Goal: Transaction & Acquisition: Purchase product/service

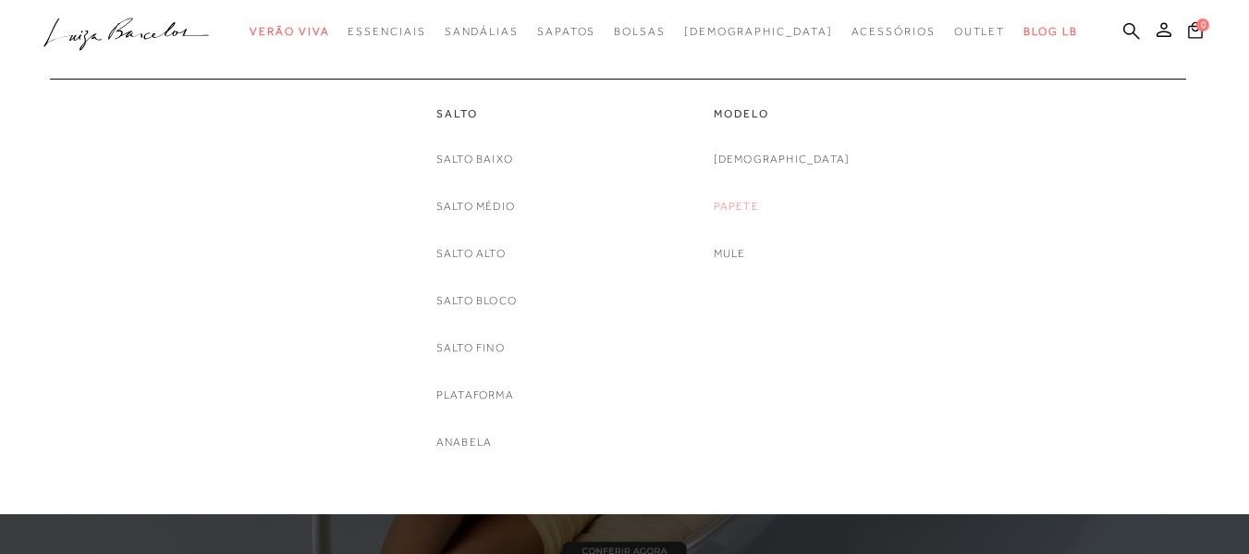
click at [756, 206] on link "Papete" at bounding box center [735, 206] width 45 height 19
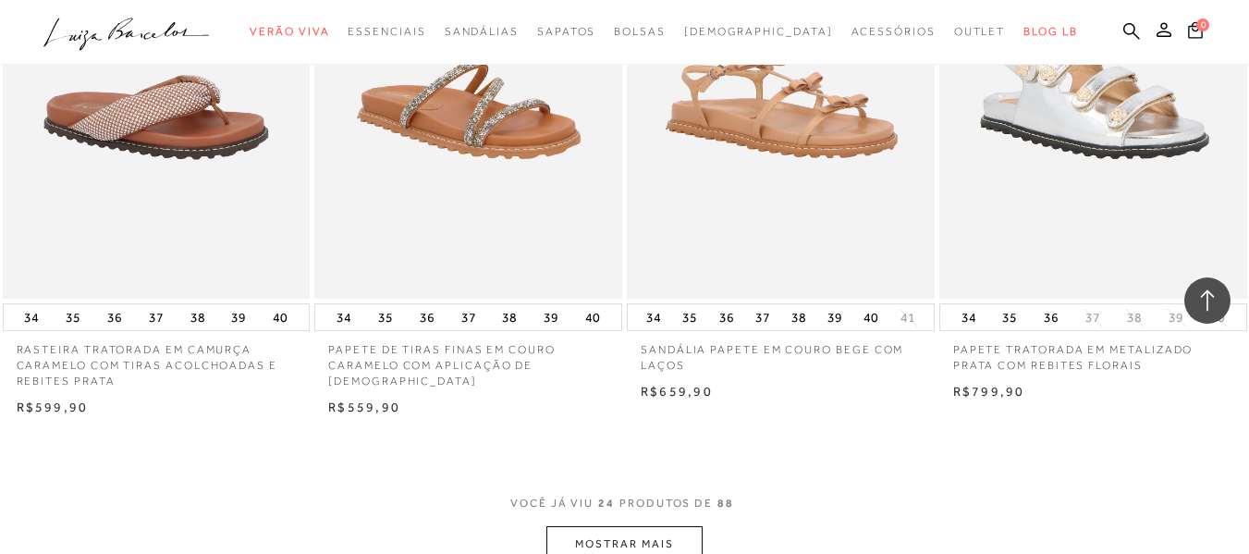
scroll to position [3191, 0]
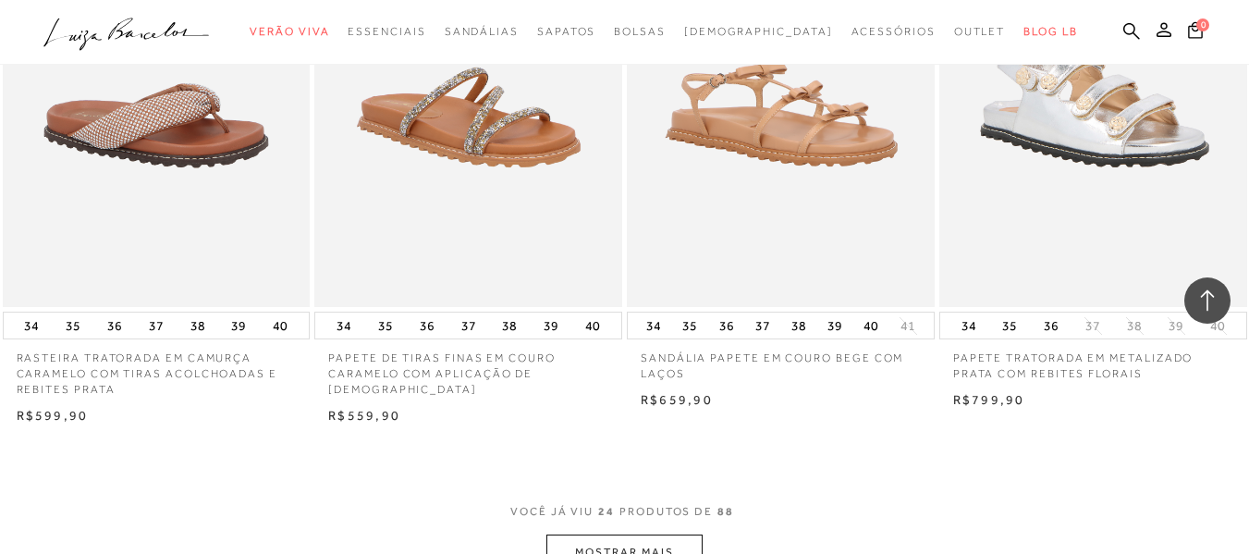
click at [660, 547] on button "MOSTRAR MAIS" at bounding box center [623, 552] width 155 height 36
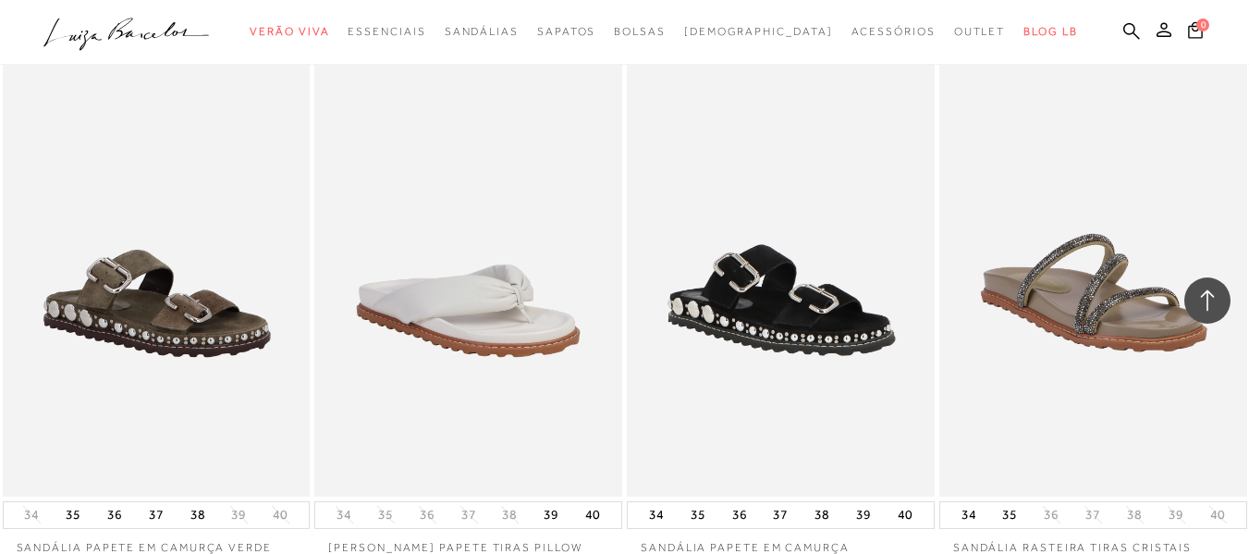
scroll to position [7065, 0]
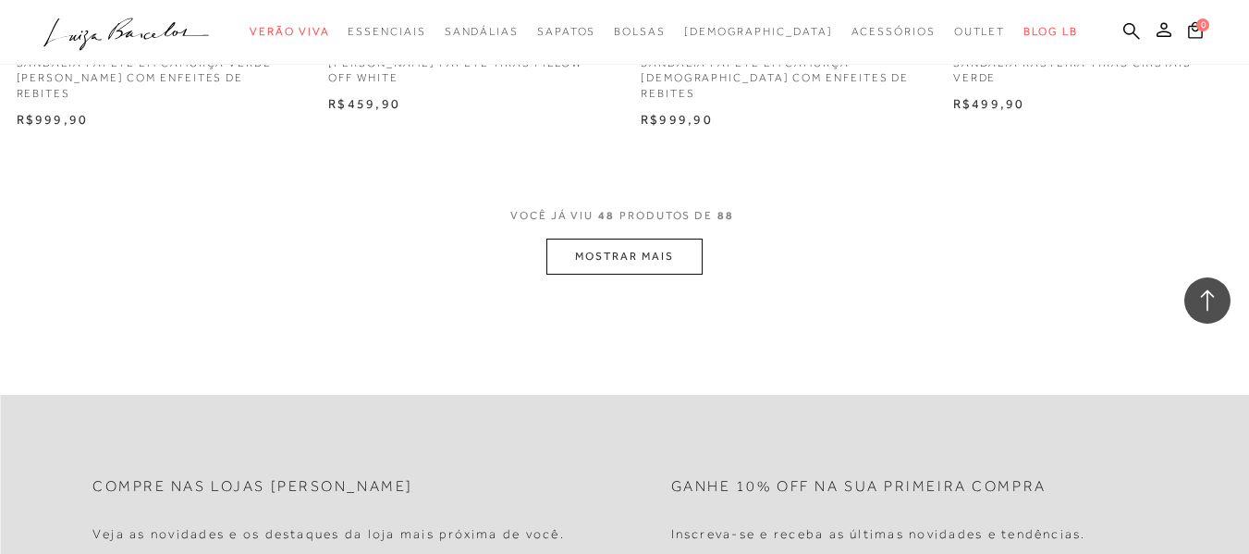
click at [641, 244] on button "MOSTRAR MAIS" at bounding box center [623, 256] width 155 height 36
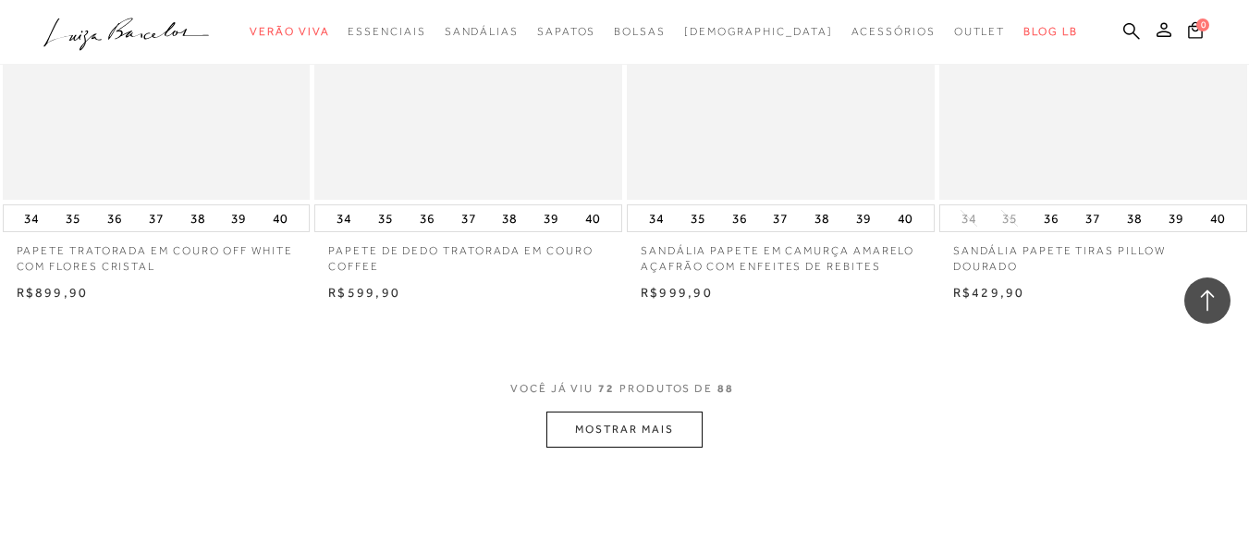
scroll to position [10494, 0]
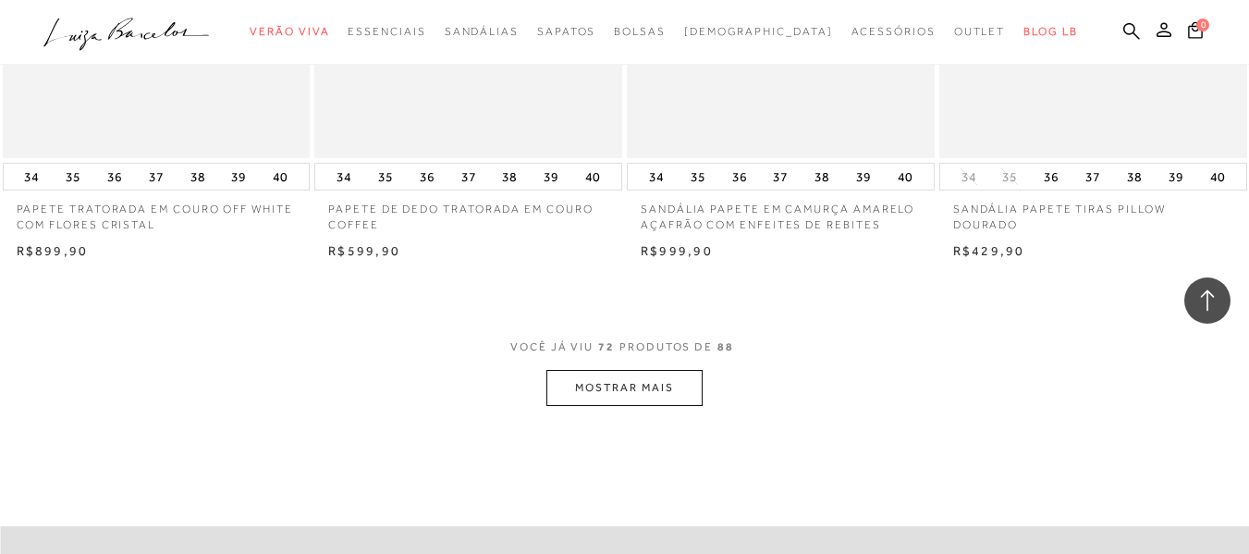
click at [638, 378] on button "MOSTRAR MAIS" at bounding box center [623, 388] width 155 height 36
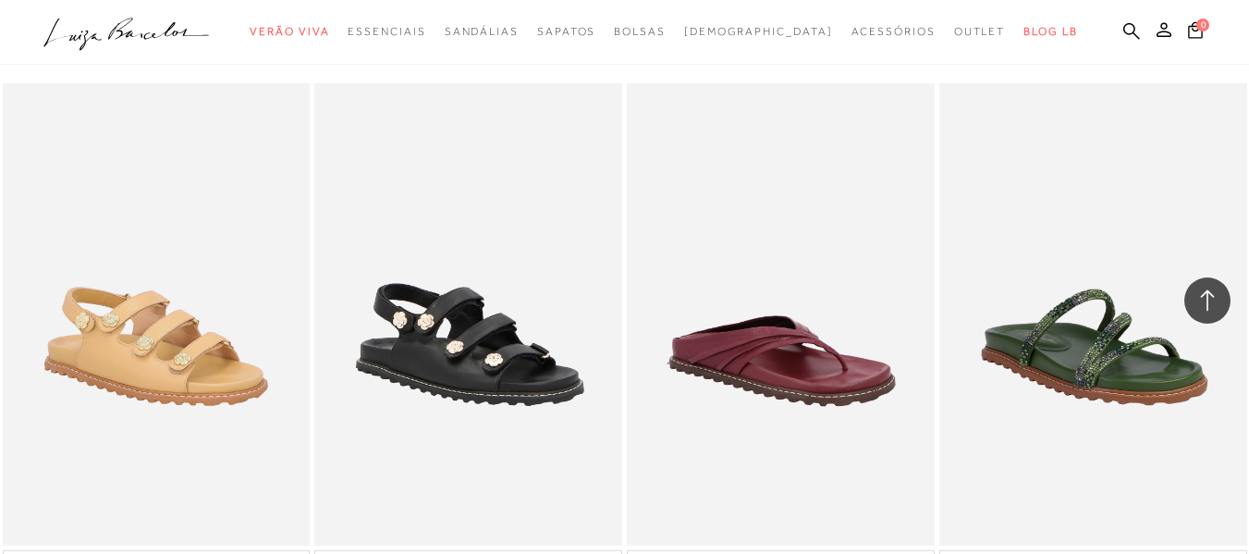
scroll to position [9041, 0]
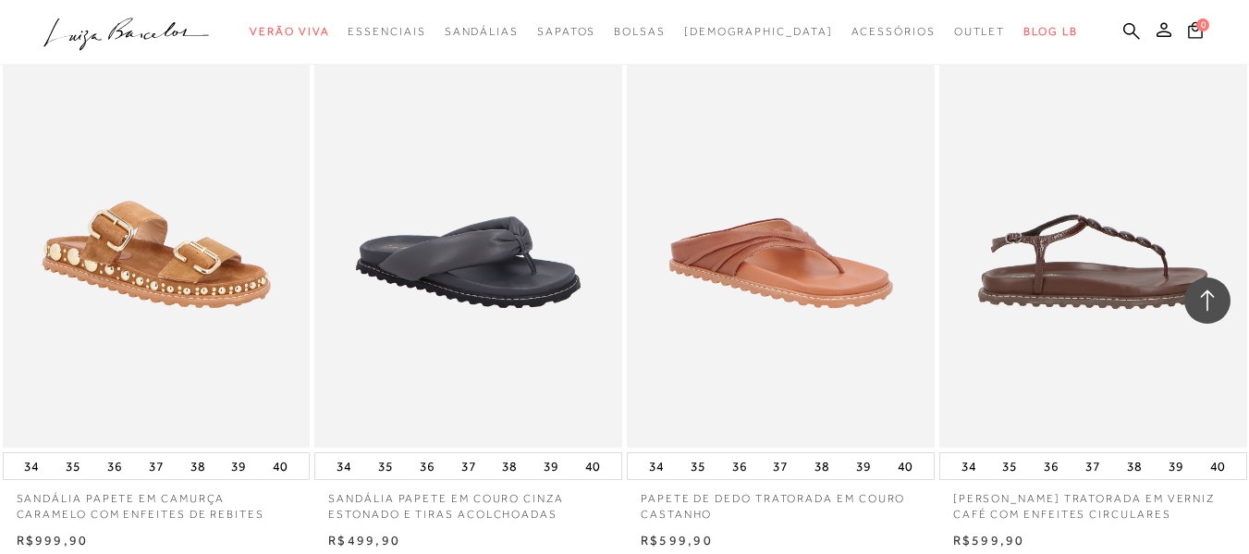
click at [1114, 273] on img at bounding box center [1094, 216] width 306 height 461
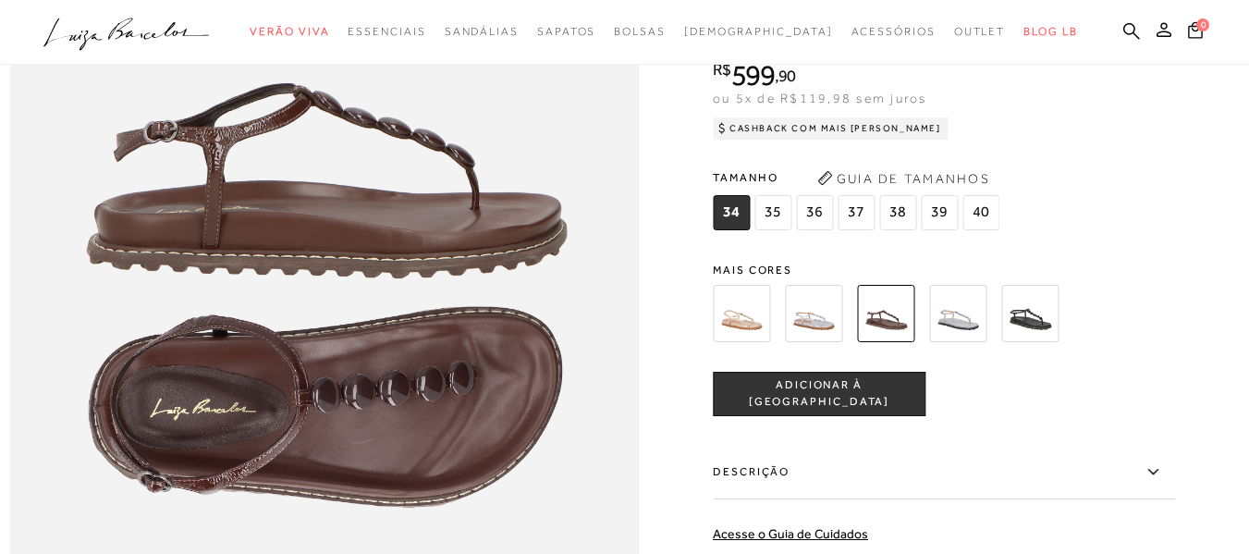
scroll to position [1129, 0]
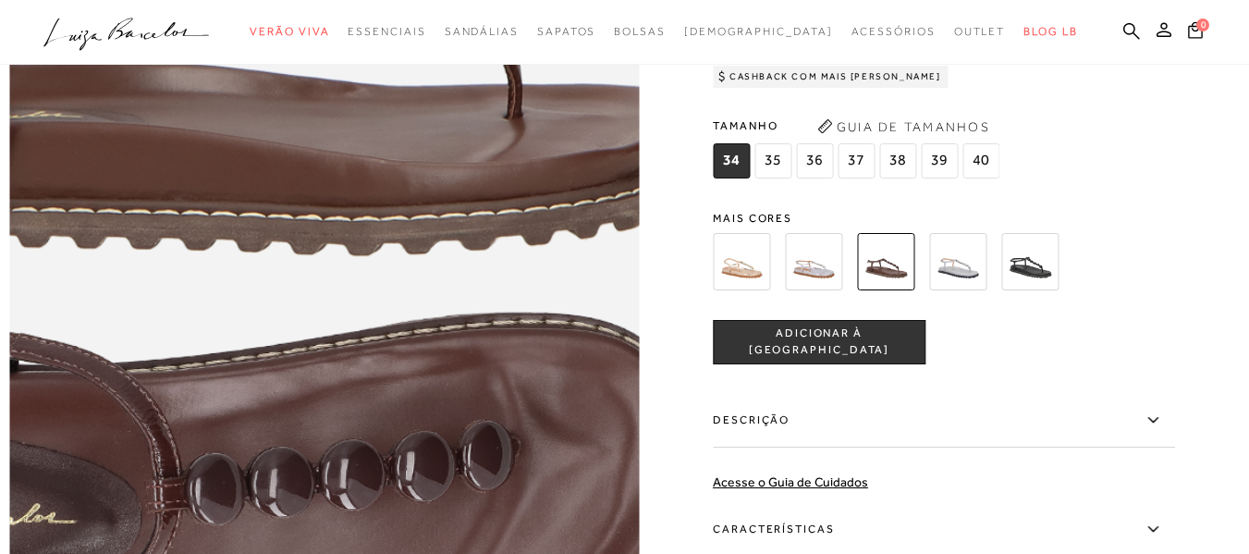
click at [438, 224] on img at bounding box center [212, 328] width 1259 height 1888
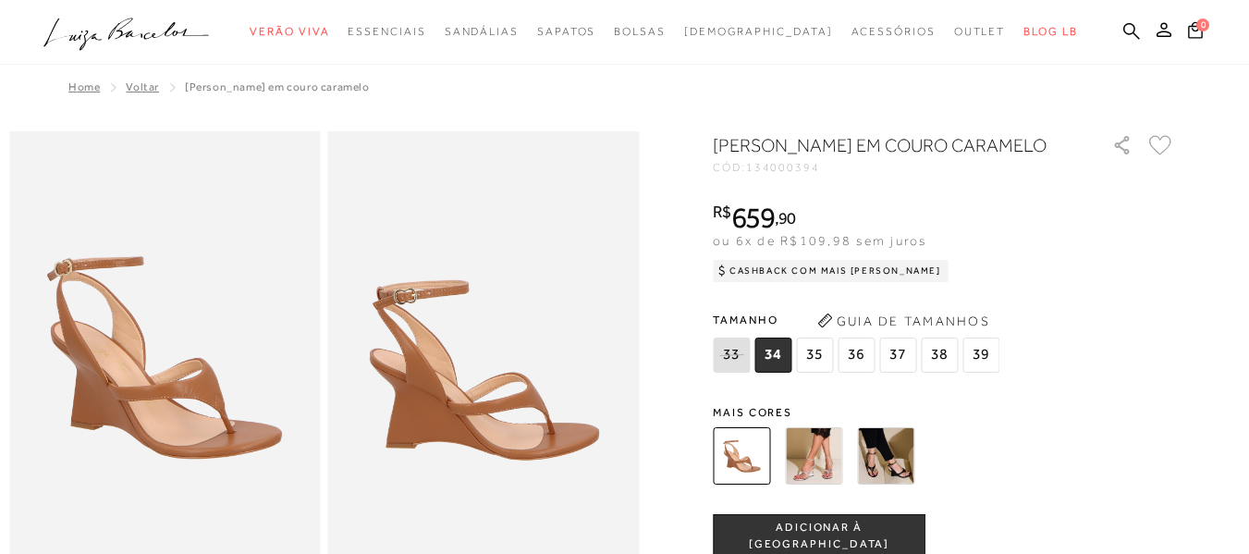
click at [808, 484] on img at bounding box center [813, 455] width 57 height 57
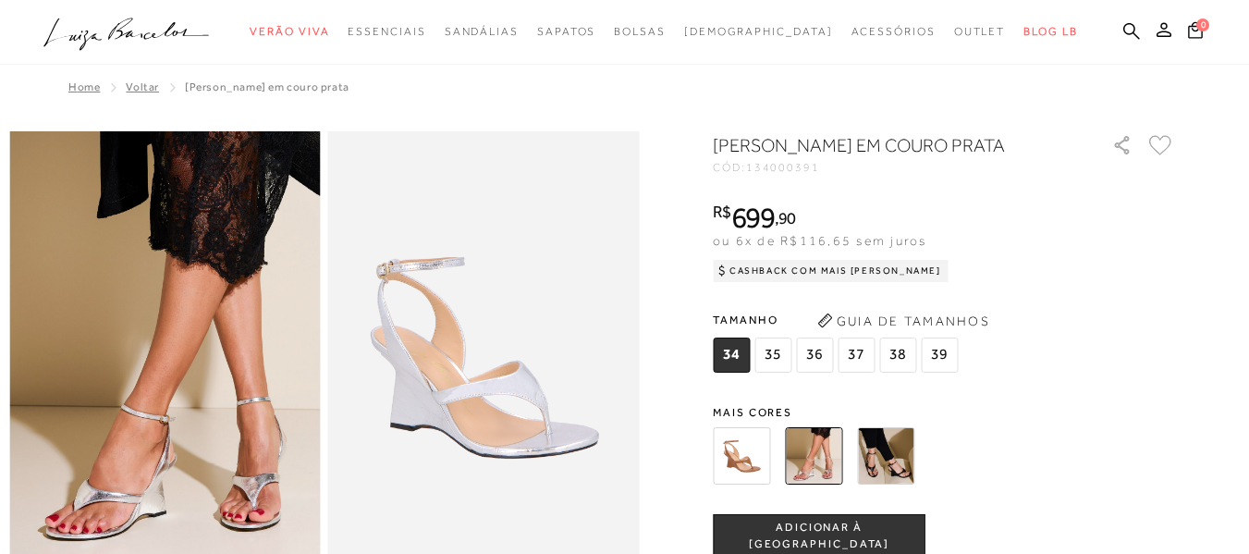
click at [902, 474] on img at bounding box center [885, 455] width 57 height 57
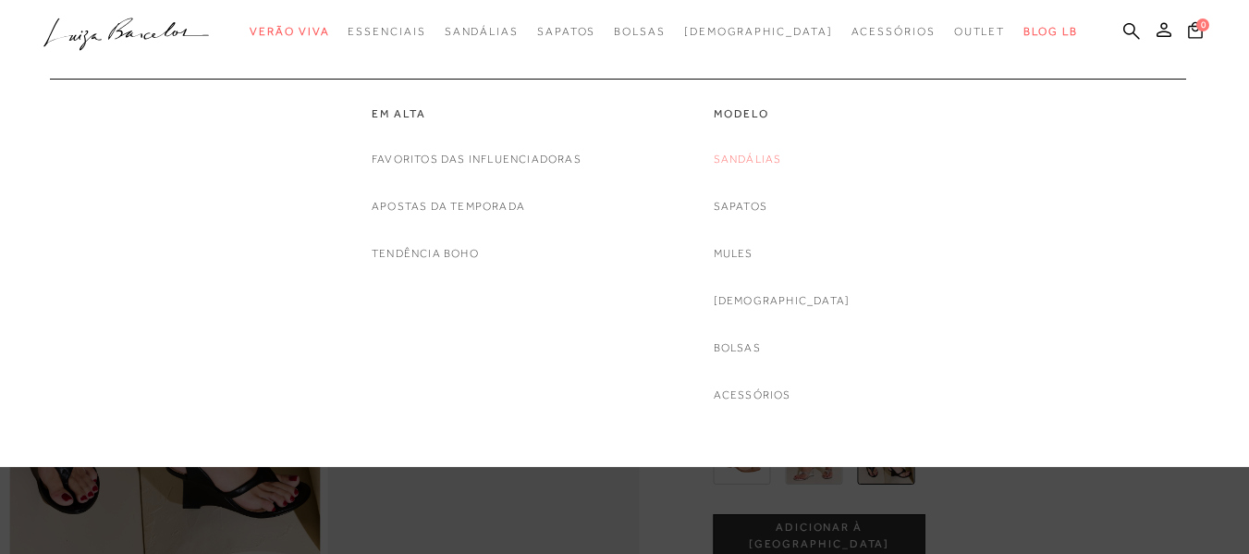
click at [754, 152] on link "Sandálias" at bounding box center [747, 159] width 68 height 19
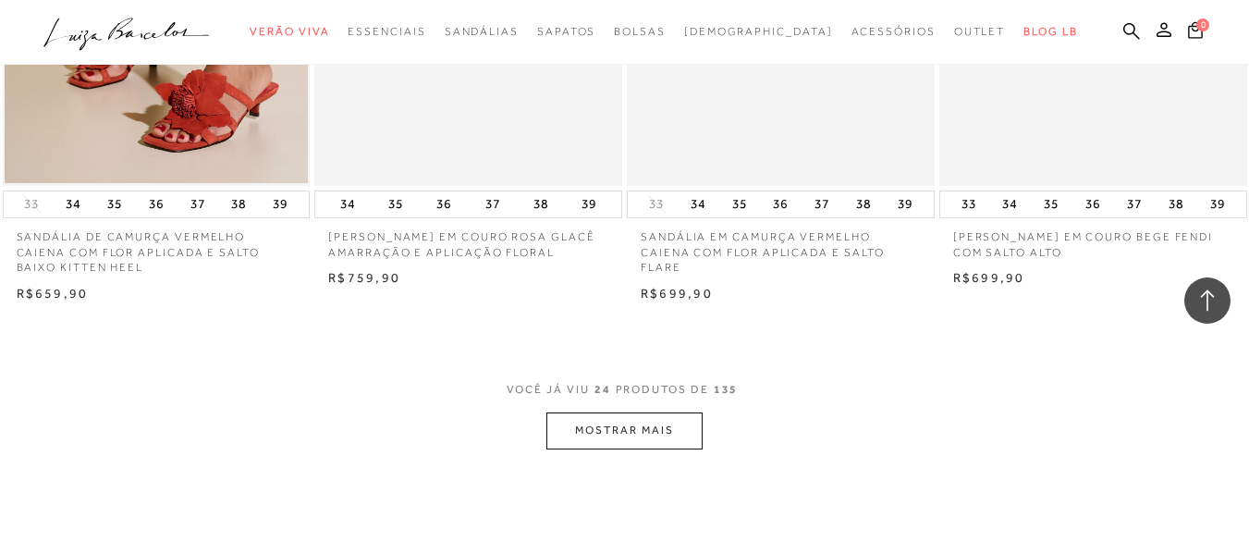
scroll to position [3450, 0]
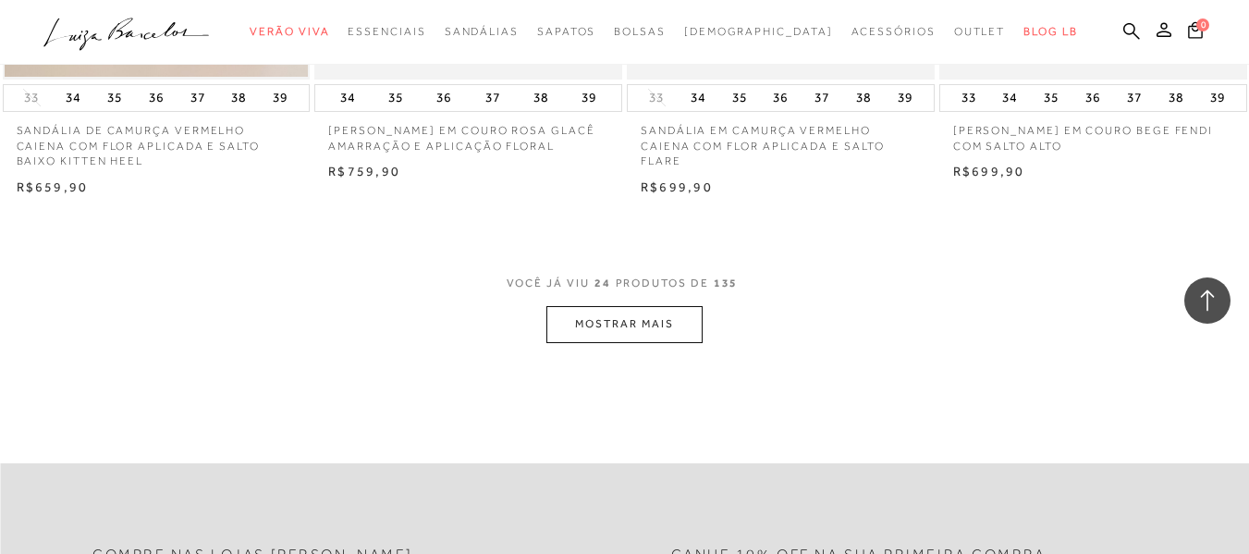
click at [685, 320] on button "MOSTRAR MAIS" at bounding box center [623, 324] width 155 height 36
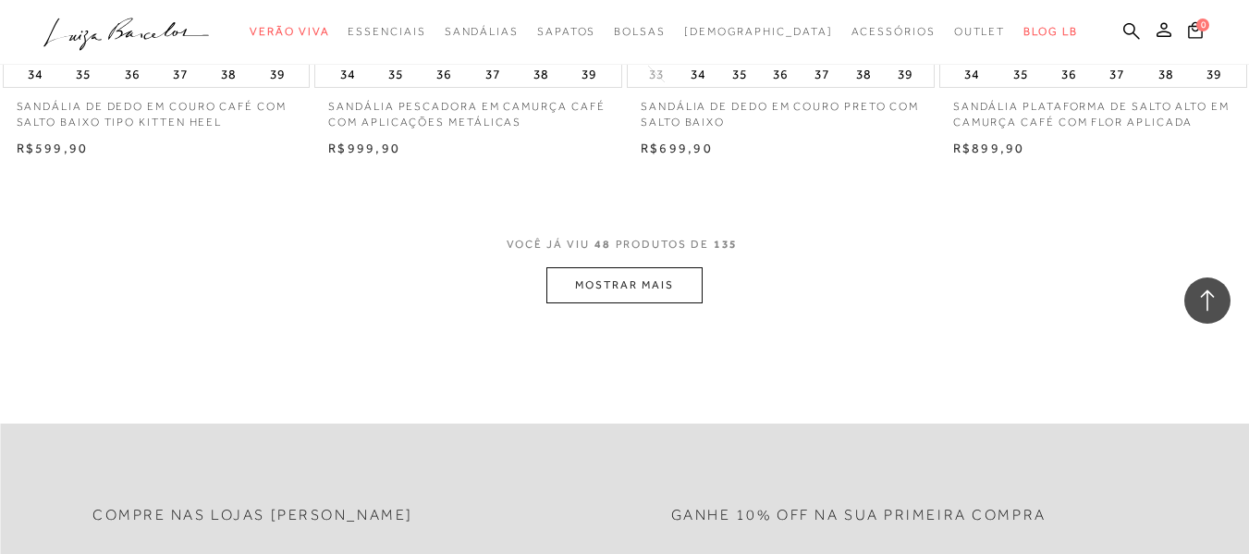
scroll to position [7024, 0]
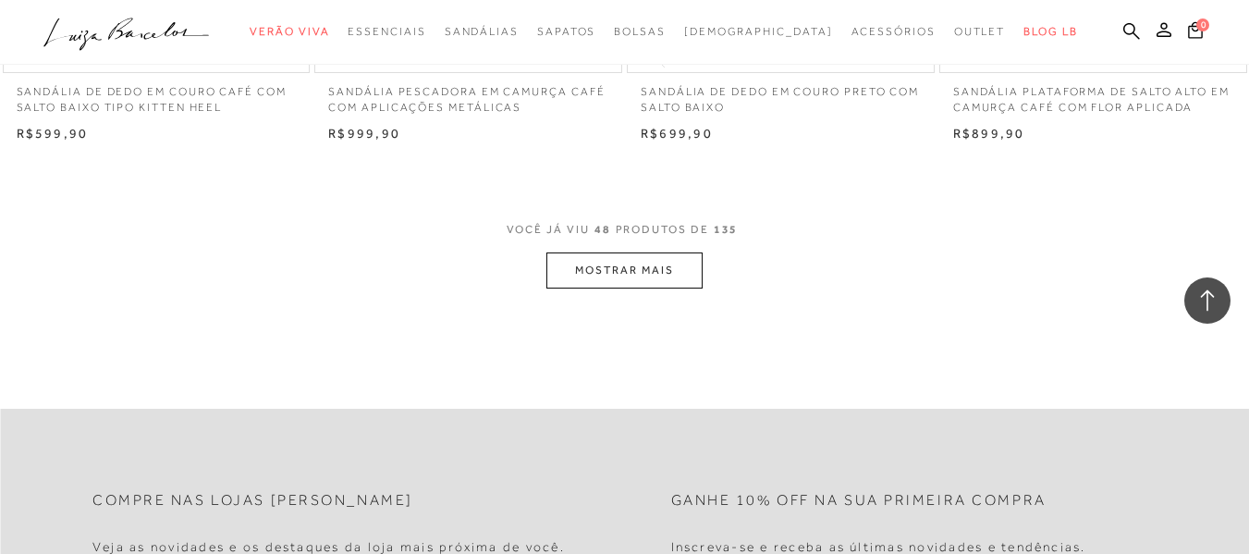
click at [657, 273] on button "MOSTRAR MAIS" at bounding box center [623, 270] width 155 height 36
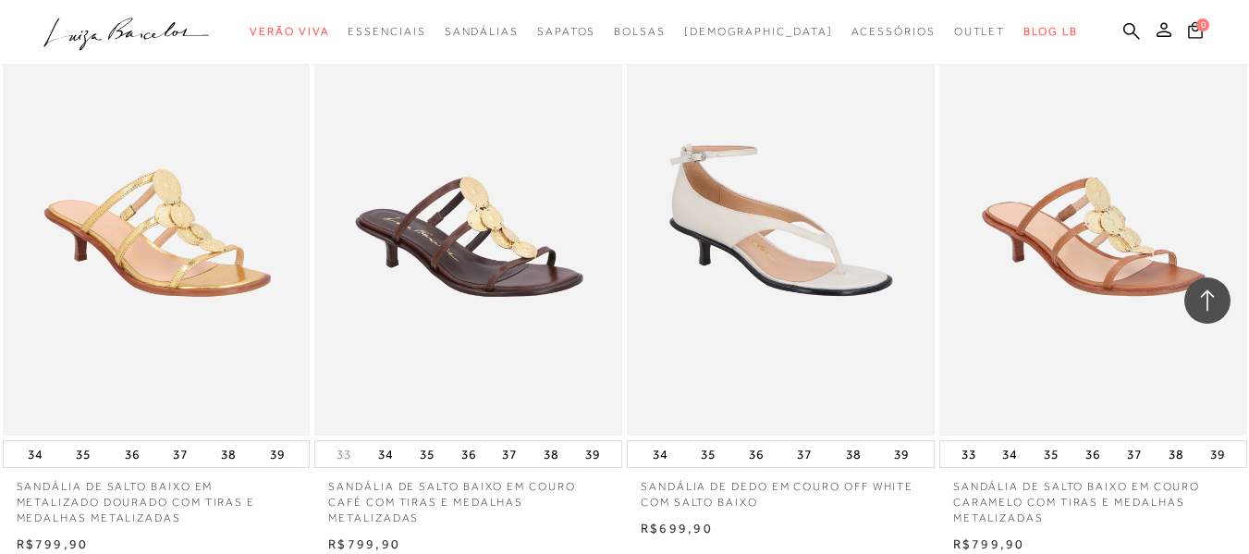
scroll to position [7335, 0]
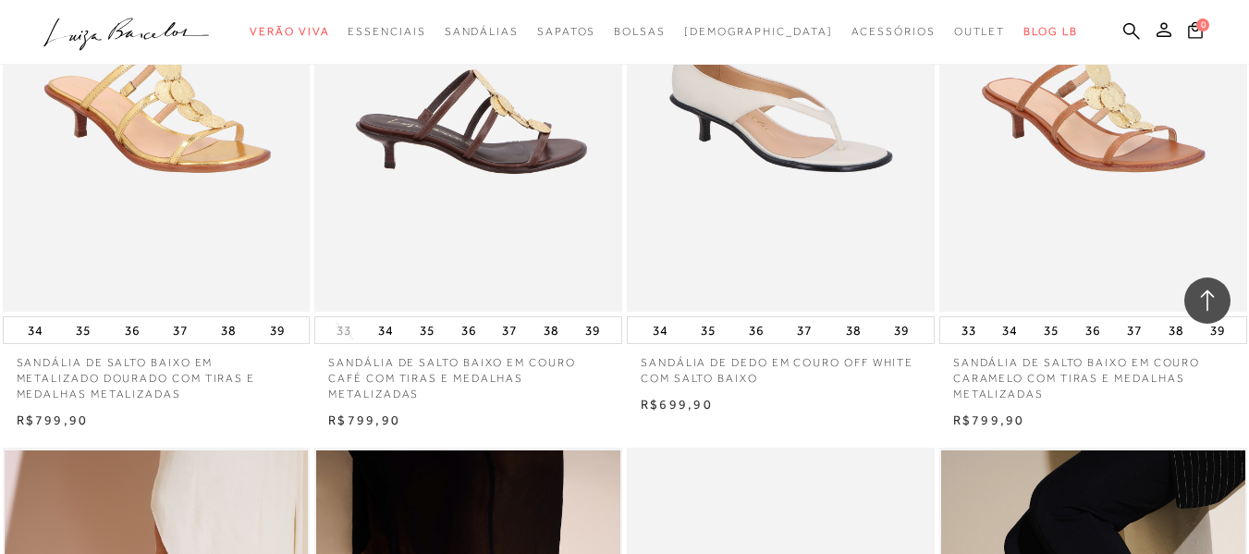
click at [568, 156] on img at bounding box center [469, 80] width 306 height 461
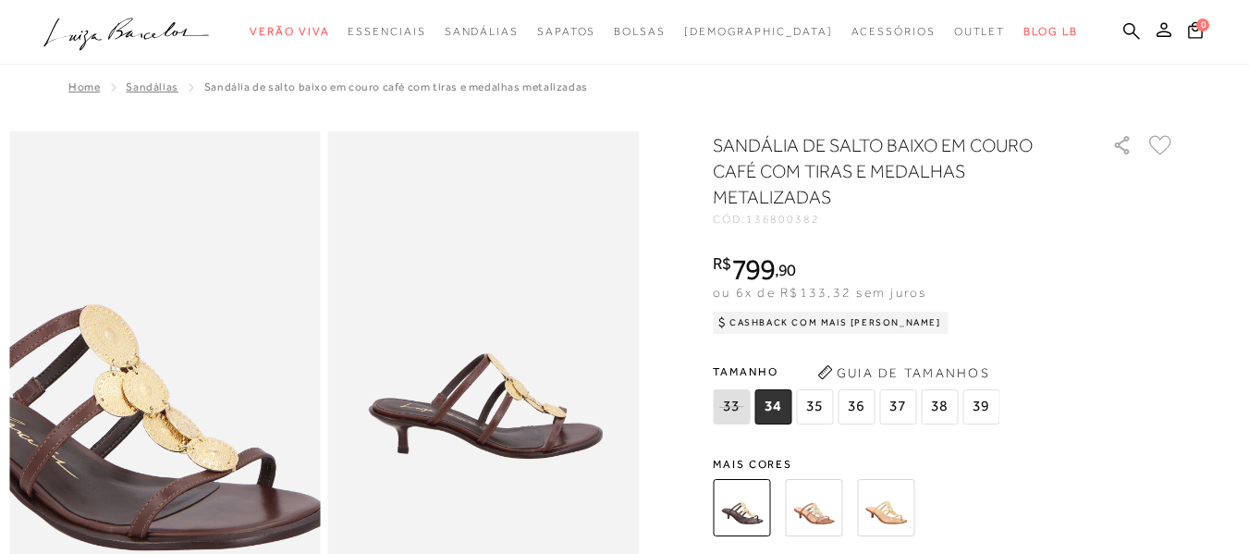
click at [232, 372] on img at bounding box center [96, 362] width 622 height 933
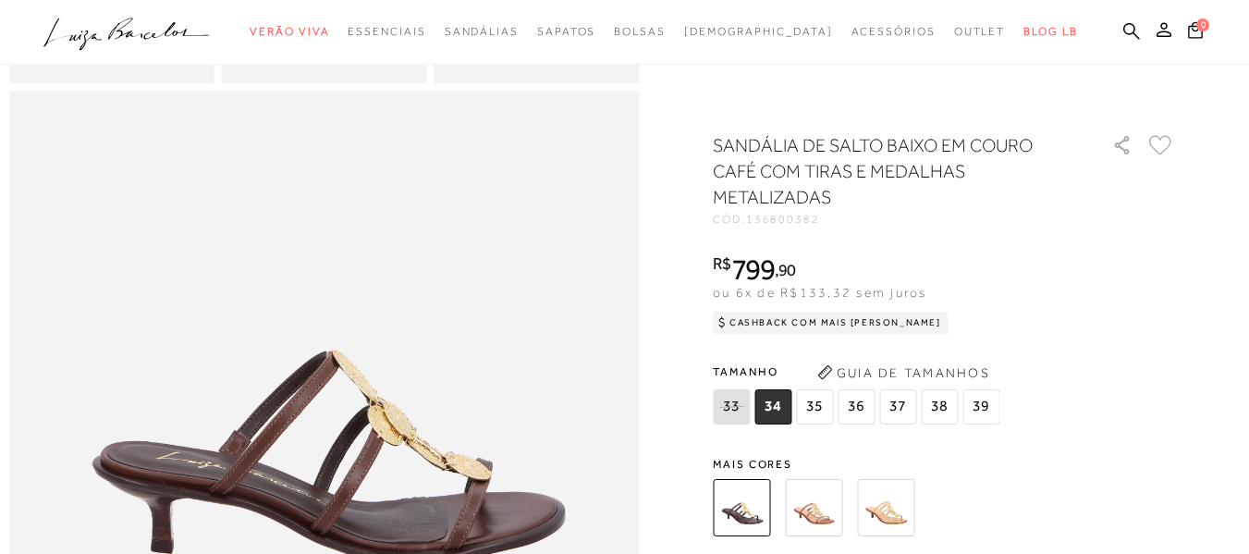
scroll to position [848, 0]
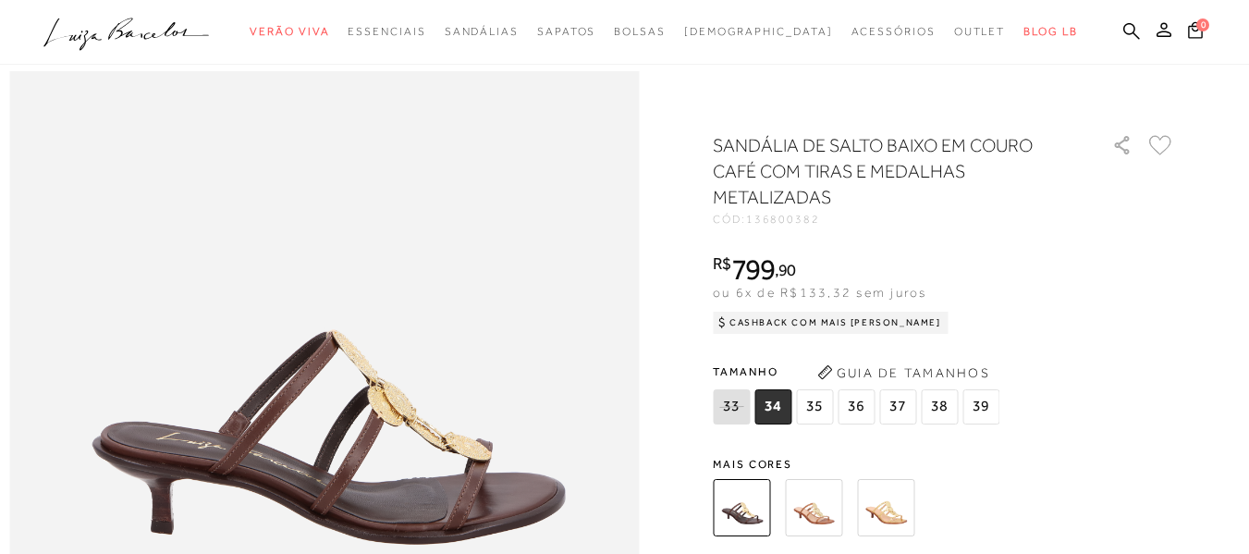
scroll to position [3121, 0]
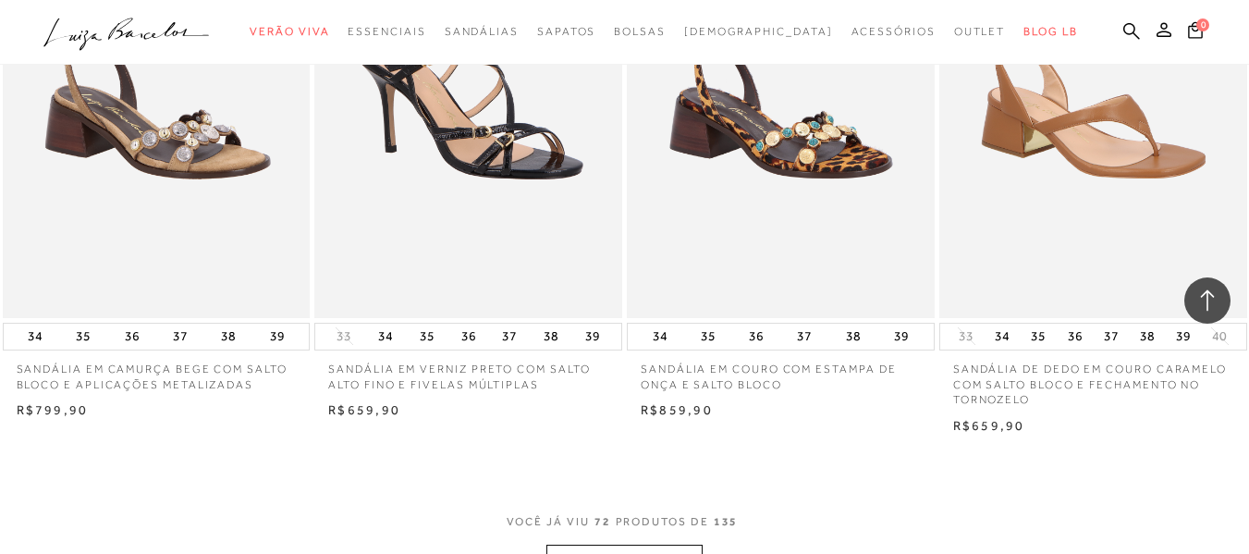
scroll to position [10500, 0]
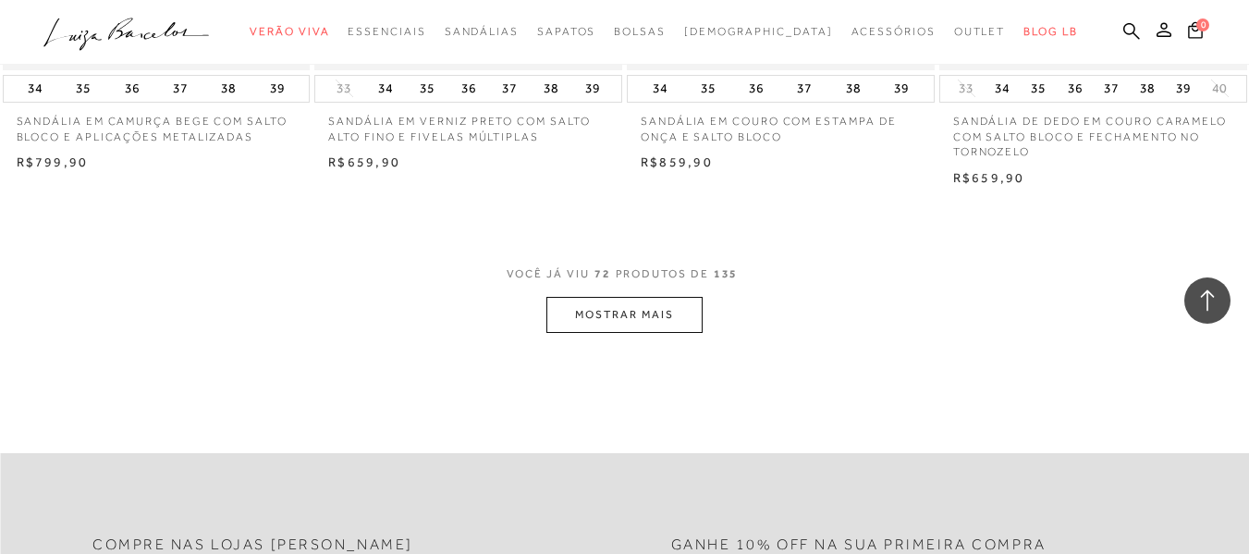
click at [675, 323] on button "MOSTRAR MAIS" at bounding box center [623, 315] width 155 height 36
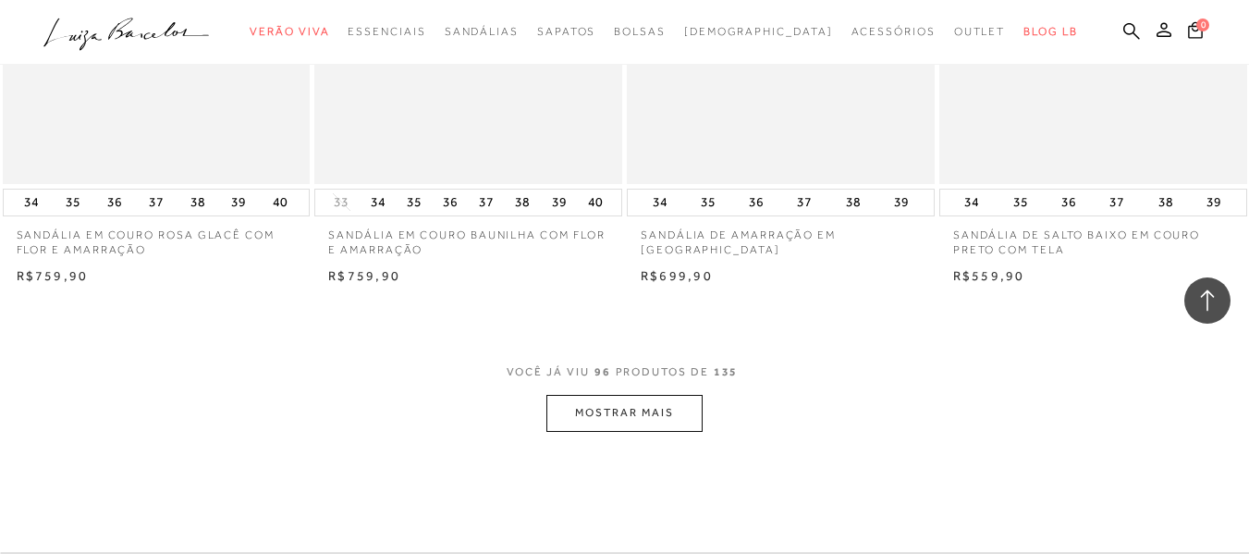
scroll to position [13980, 0]
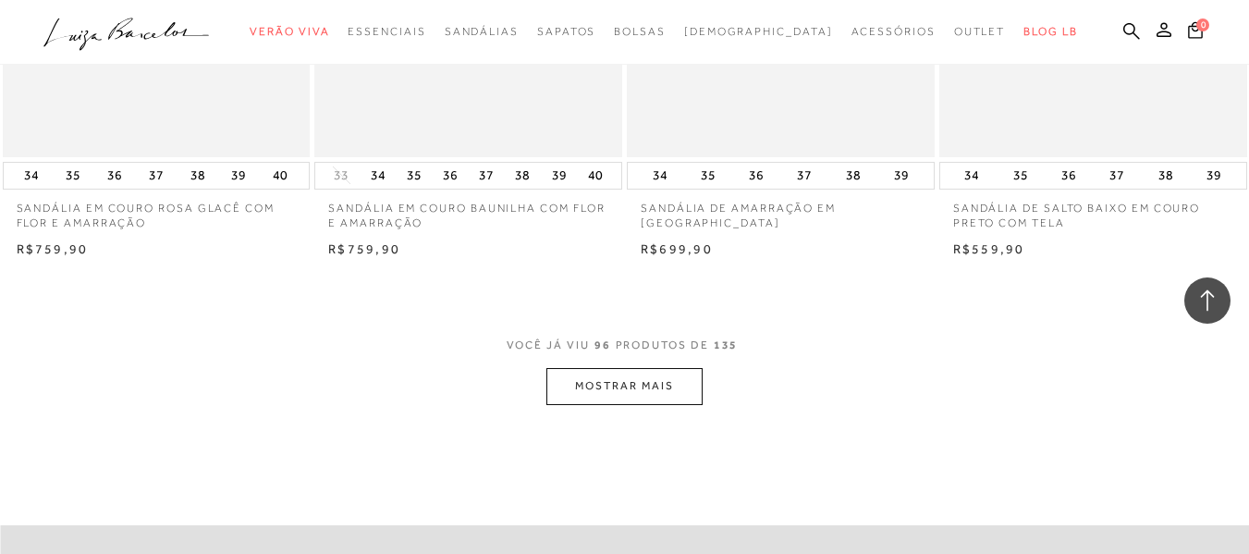
click at [656, 374] on button "MOSTRAR MAIS" at bounding box center [623, 386] width 155 height 36
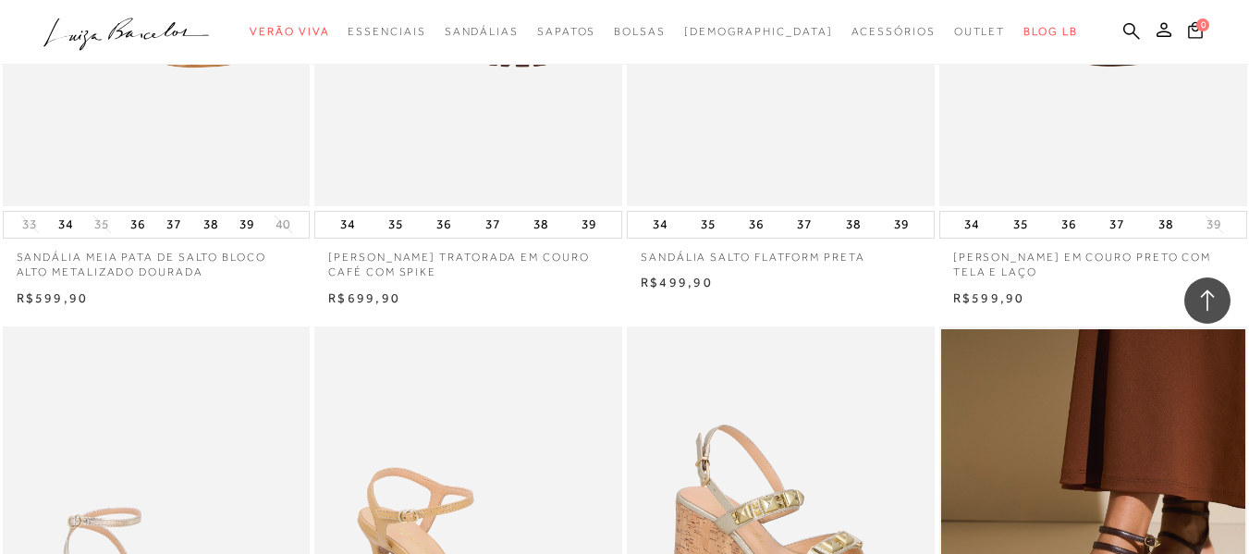
scroll to position [17370, 0]
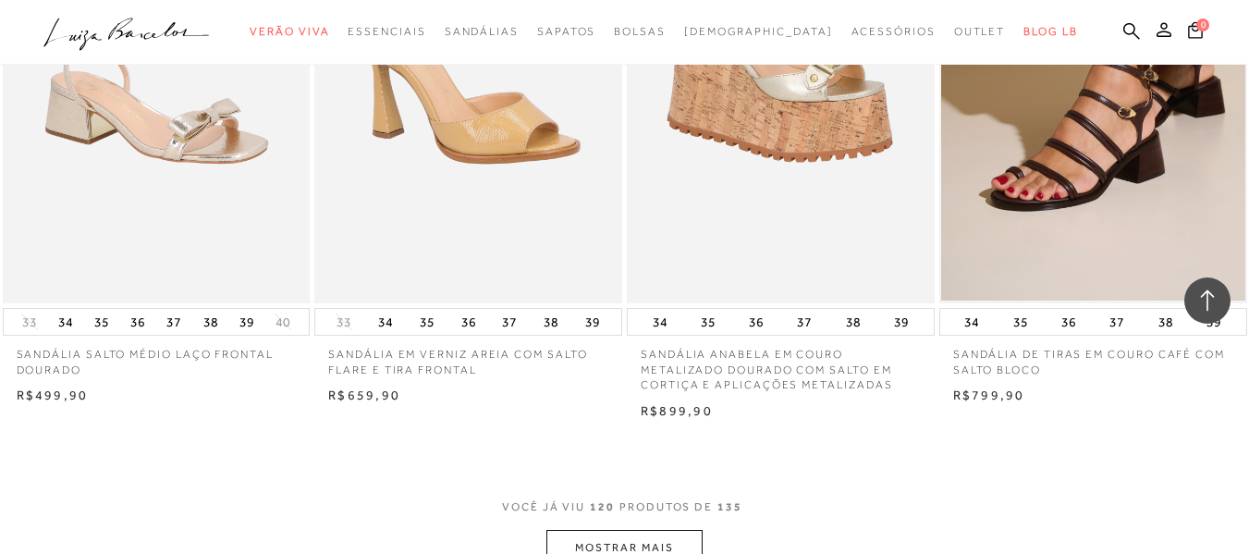
click at [664, 530] on button "MOSTRAR MAIS" at bounding box center [623, 548] width 155 height 36
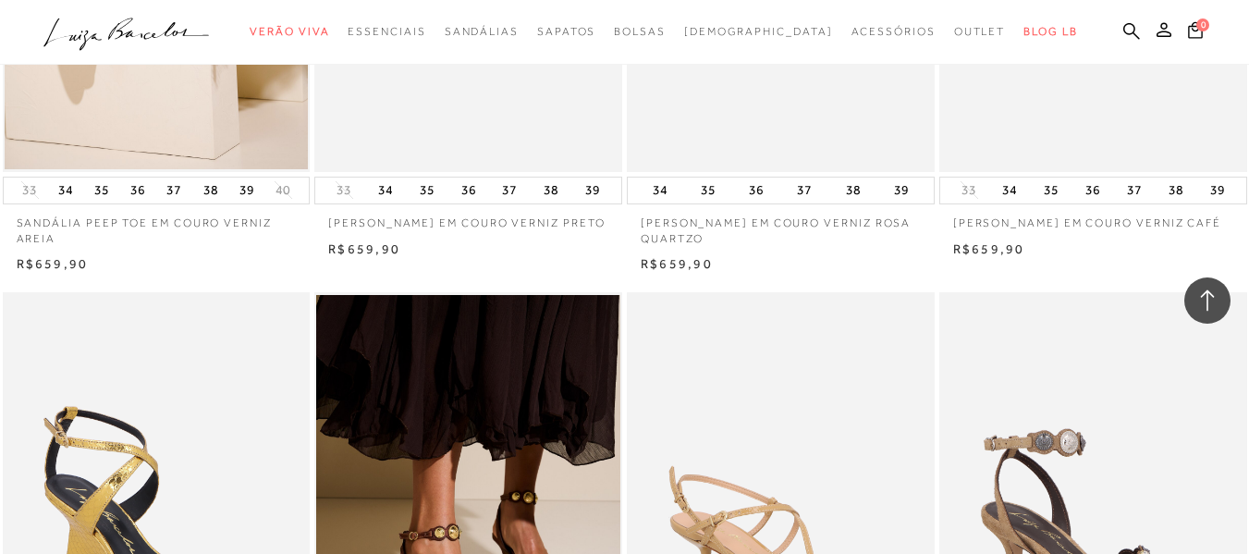
scroll to position [8169, 0]
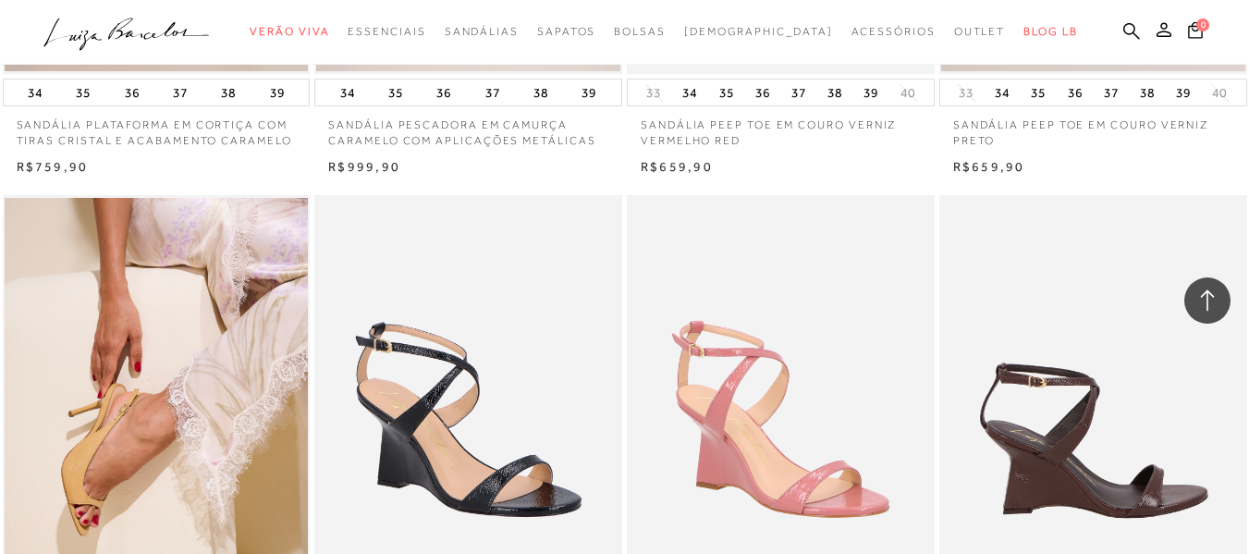
click at [1071, 464] on img at bounding box center [1094, 425] width 306 height 461
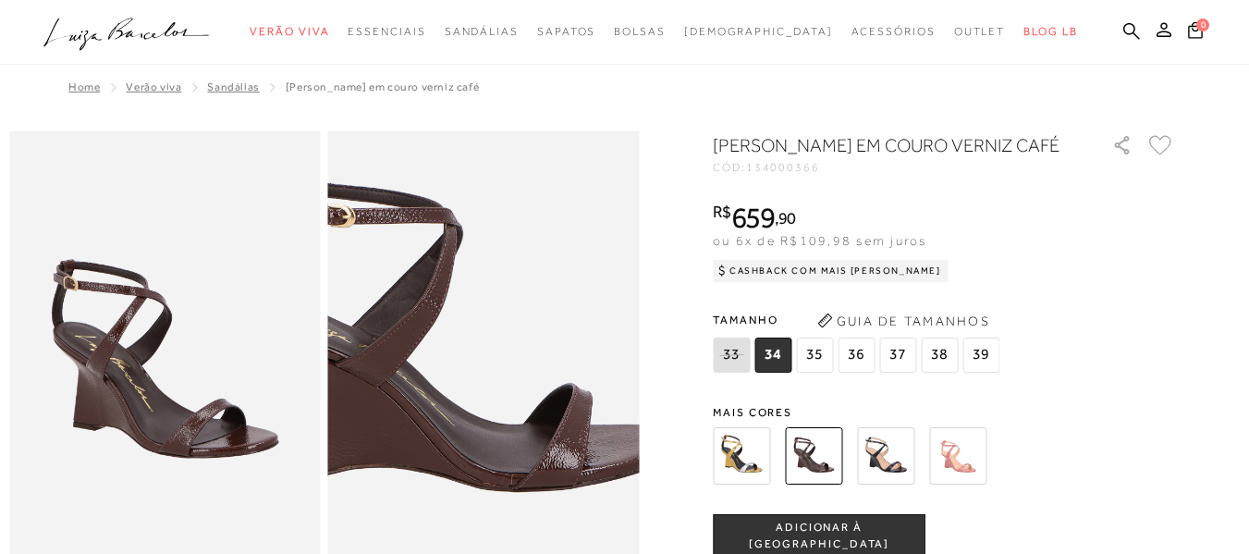
click at [519, 431] on img at bounding box center [451, 304] width 622 height 933
